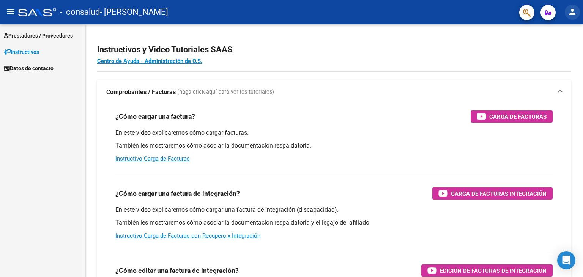
click at [571, 9] on mat-icon "person" at bounding box center [572, 11] width 9 height 9
click at [345, 50] on div at bounding box center [291, 138] width 583 height 277
click at [28, 36] on span "Prestadores / Proveedores" at bounding box center [38, 35] width 69 height 8
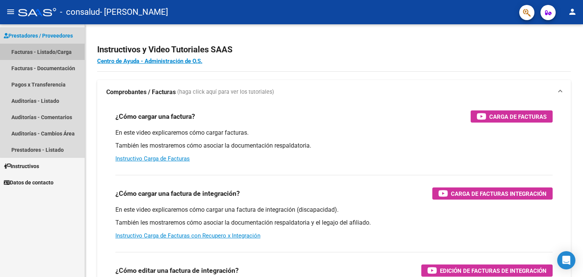
click at [65, 52] on link "Facturas - Listado/Carga" at bounding box center [42, 52] width 85 height 16
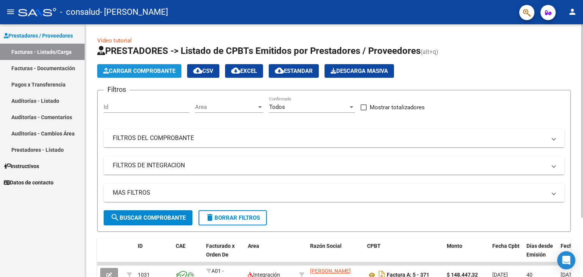
click at [146, 69] on span "Cargar Comprobante" at bounding box center [139, 71] width 72 height 7
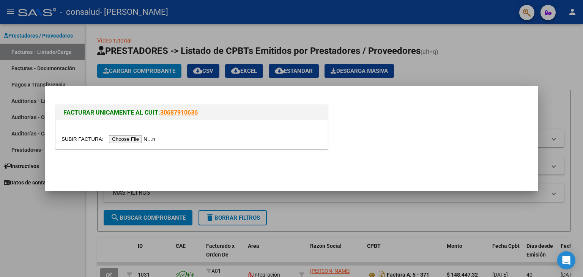
click at [127, 139] on input "file" at bounding box center [109, 139] width 96 height 8
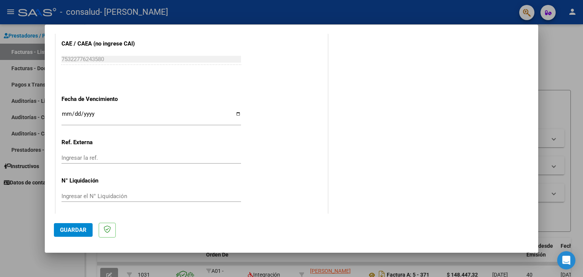
scroll to position [472, 0]
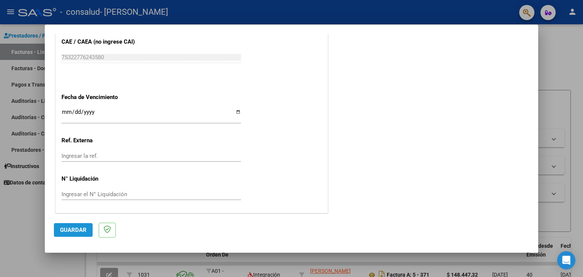
click at [79, 228] on span "Guardar" at bounding box center [73, 230] width 27 height 7
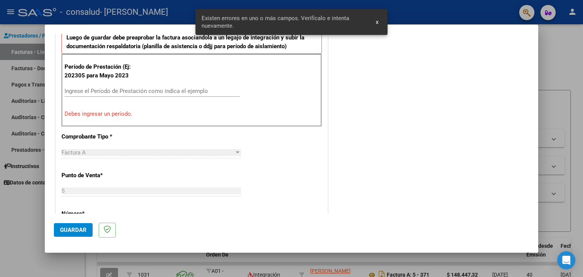
scroll to position [159, 0]
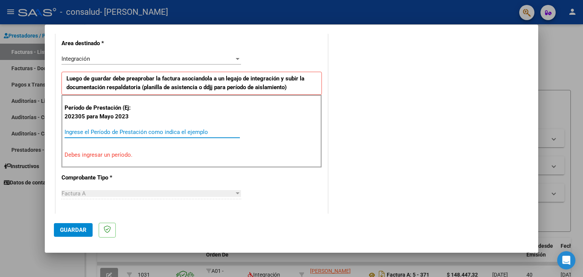
click at [78, 131] on input "Ingrese el Período de Prestación como indica el ejemplo" at bounding box center [152, 132] width 175 height 7
click at [119, 129] on input "Ingrese el Período de Prestación como indica el ejemplo" at bounding box center [152, 132] width 175 height 7
click at [84, 137] on div "Ingrese el Período de Prestación como indica el ejemplo" at bounding box center [152, 131] width 175 height 11
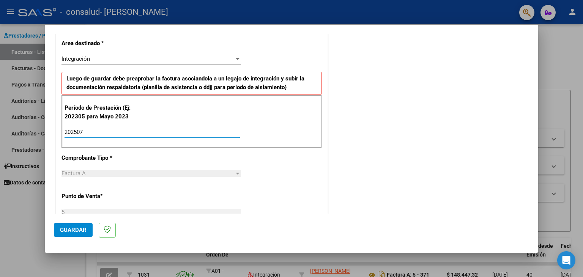
type input "202507"
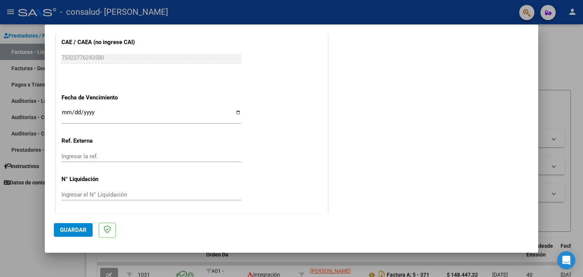
scroll to position [472, 0]
click at [70, 229] on span "Guardar" at bounding box center [73, 230] width 27 height 7
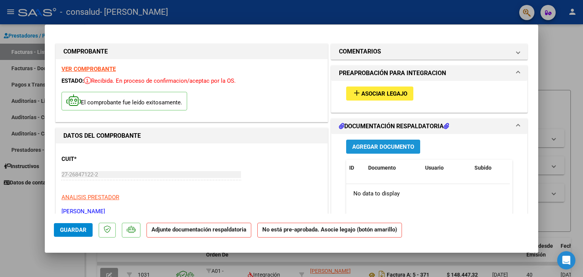
click at [374, 146] on span "Agregar Documento" at bounding box center [383, 146] width 62 height 7
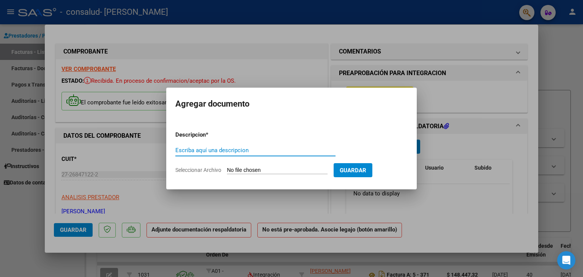
click at [245, 150] on input "Escriba aquí una descripcion" at bounding box center [255, 150] width 160 height 7
type input "DETALLE ASISTENCIA"
click at [259, 171] on input "Seleccionar Archivo" at bounding box center [277, 170] width 101 height 7
type input "C:\fakepath\carisimo detalle julio.pdf"
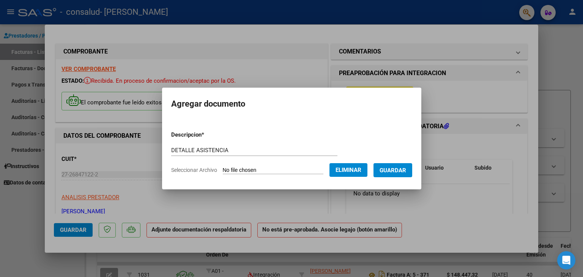
click at [396, 172] on span "Guardar" at bounding box center [392, 170] width 27 height 7
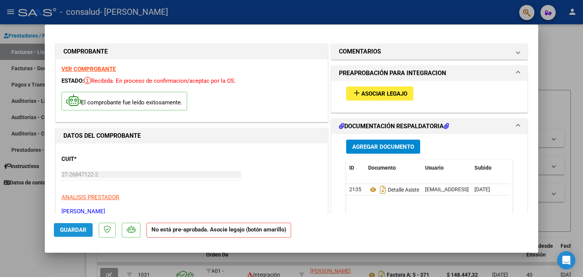
click at [72, 230] on span "Guardar" at bounding box center [73, 230] width 27 height 7
click at [376, 94] on span "Asociar Legajo" at bounding box center [384, 93] width 46 height 7
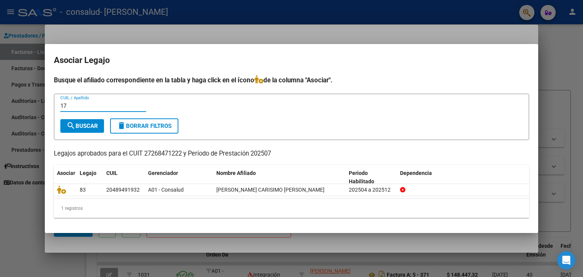
type input "1"
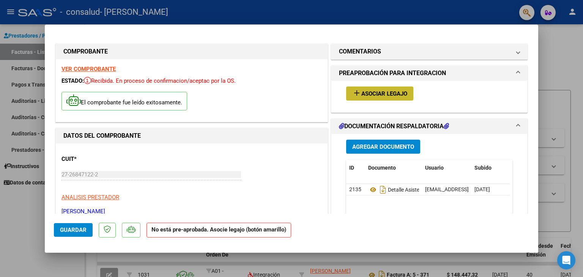
click at [382, 94] on span "Asociar Legajo" at bounding box center [384, 93] width 46 height 7
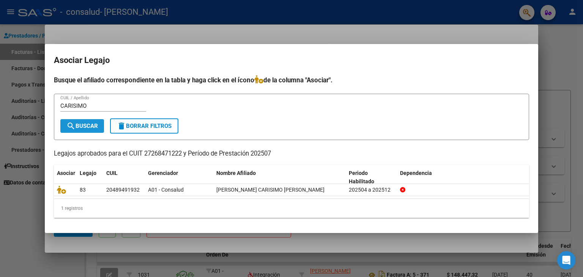
click at [77, 123] on span "search Buscar" at bounding box center [81, 126] width 31 height 7
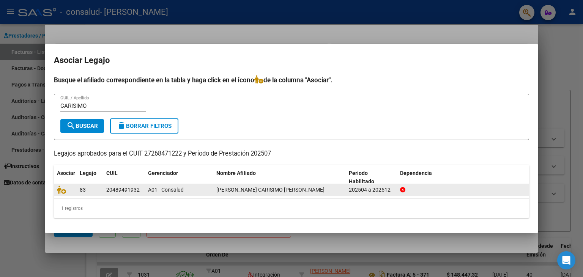
click at [124, 190] on div "20489491932" at bounding box center [122, 190] width 33 height 9
click at [362, 191] on div "202504 a 202512" at bounding box center [371, 190] width 45 height 9
click at [220, 190] on span "[PERSON_NAME] CARISIMO [PERSON_NAME]" at bounding box center [270, 190] width 108 height 6
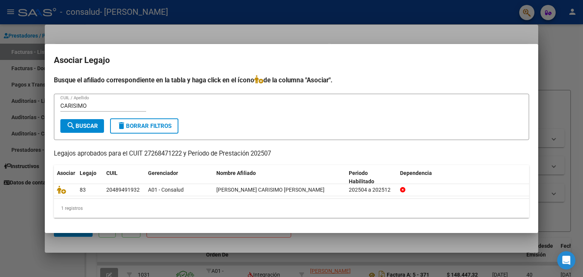
click at [318, 209] on div "1 registros" at bounding box center [291, 208] width 475 height 19
click at [96, 209] on div "1 registros" at bounding box center [291, 208] width 475 height 19
click at [88, 129] on span "search Buscar" at bounding box center [81, 126] width 31 height 7
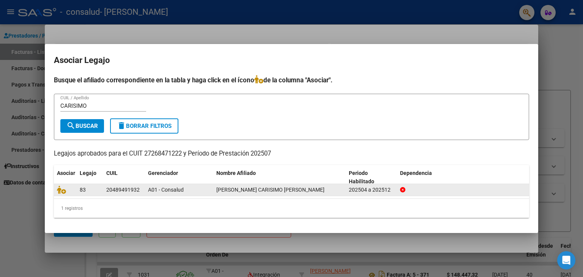
click at [221, 193] on div "[PERSON_NAME] CARISIMO [PERSON_NAME]" at bounding box center [279, 190] width 126 height 9
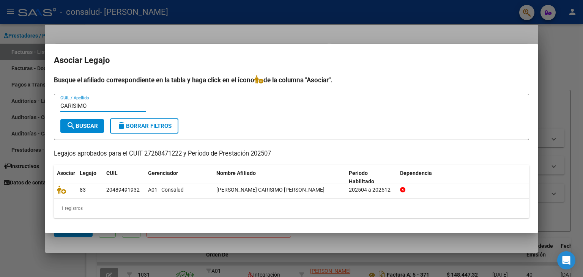
click at [110, 104] on input "CARISIMO" at bounding box center [103, 105] width 86 height 7
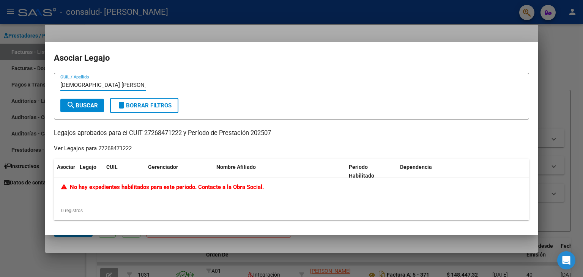
type input "[DEMOGRAPHIC_DATA] [PERSON_NAME]"
drag, startPoint x: 510, startPoint y: 39, endPoint x: 499, endPoint y: 39, distance: 11.0
click at [499, 39] on div at bounding box center [291, 138] width 583 height 277
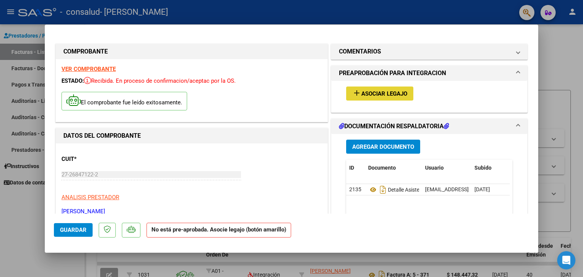
click at [378, 92] on span "Asociar Legajo" at bounding box center [384, 93] width 46 height 7
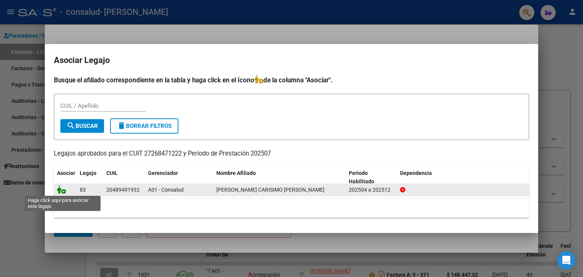
click at [64, 191] on icon at bounding box center [61, 190] width 9 height 8
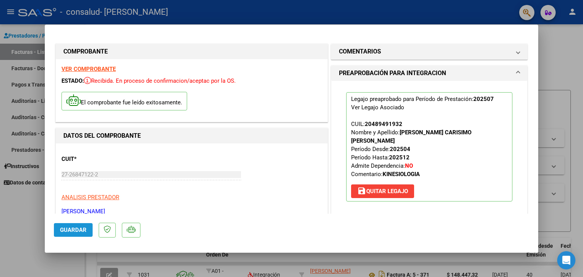
click at [71, 230] on span "Guardar" at bounding box center [73, 230] width 27 height 7
